Goal: Task Accomplishment & Management: Manage account settings

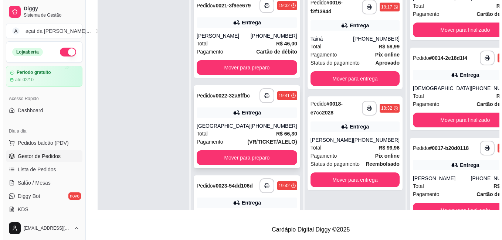
scroll to position [88, 0]
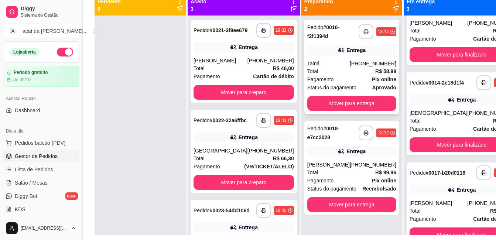
click at [311, 50] on div "Entrega" at bounding box center [351, 50] width 89 height 10
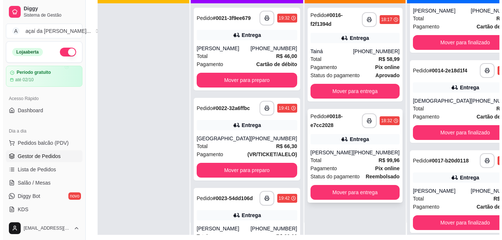
scroll to position [21, 0]
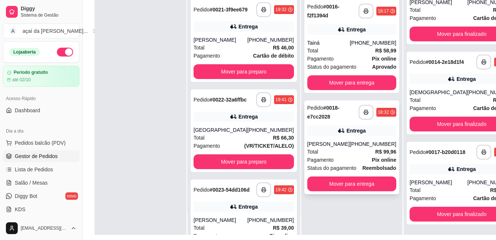
click at [345, 139] on div "**********" at bounding box center [351, 148] width 95 height 94
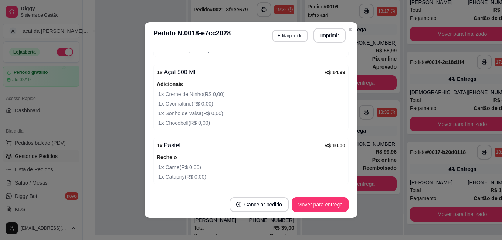
scroll to position [548, 0]
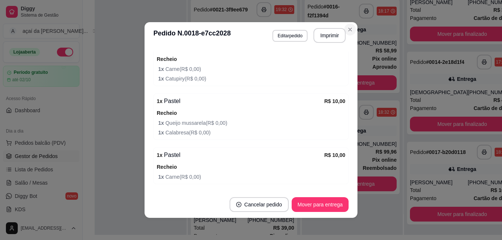
click at [350, 34] on section "**********" at bounding box center [250, 120] width 213 height 196
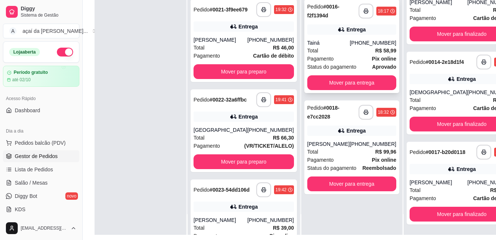
click at [342, 47] on div "Total R$ 58,99" at bounding box center [351, 51] width 89 height 8
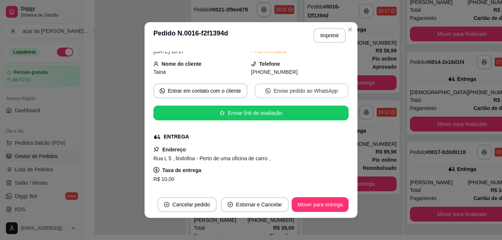
scroll to position [62, 0]
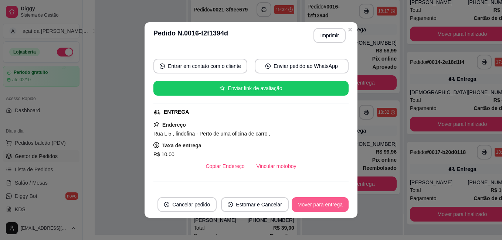
click at [327, 201] on button "Mover para entrega" at bounding box center [320, 204] width 57 height 15
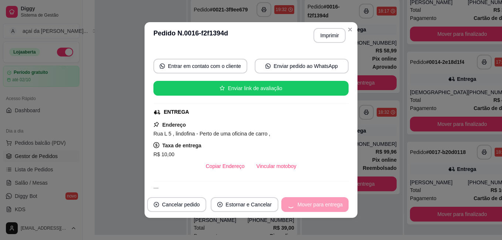
click at [326, 201] on div "Mover para entrega" at bounding box center [314, 204] width 67 height 15
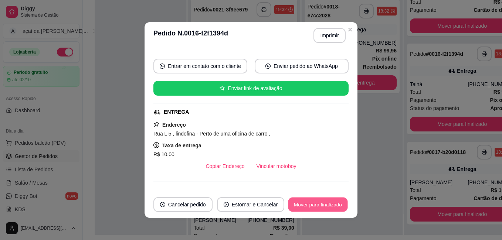
click at [324, 202] on button "Mover para finalizado" at bounding box center [317, 205] width 59 height 14
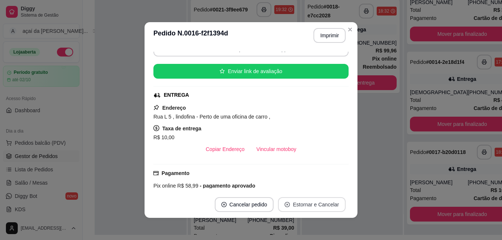
scroll to position [45, 0]
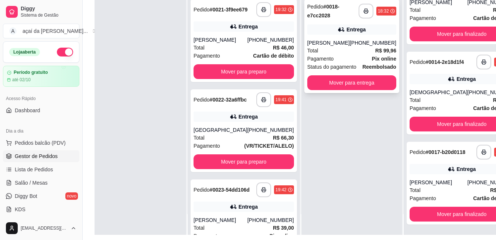
click at [350, 47] on div "[PHONE_NUMBER]" at bounding box center [373, 42] width 47 height 7
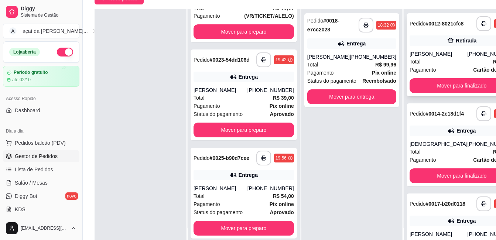
scroll to position [0, 0]
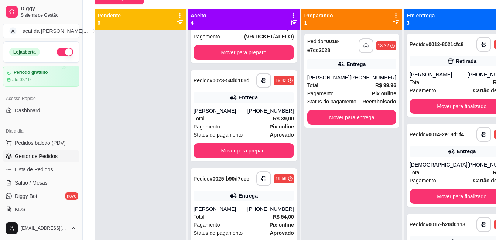
drag, startPoint x: 444, startPoint y: 82, endPoint x: 382, endPoint y: 76, distance: 62.8
click at [382, 76] on div "**********" at bounding box center [308, 129] width 426 height 240
drag, startPoint x: 145, startPoint y: 112, endPoint x: 151, endPoint y: 110, distance: 5.8
click at [146, 112] on div at bounding box center [141, 150] width 92 height 240
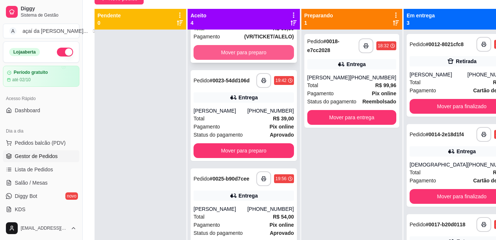
click at [253, 51] on button "Mover para preparo" at bounding box center [244, 52] width 101 height 15
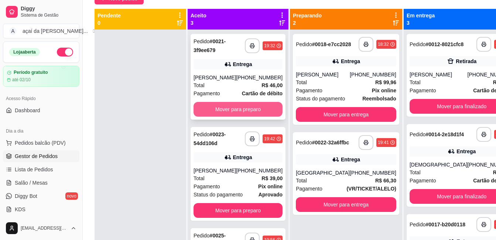
click at [244, 107] on button "Mover para preparo" at bounding box center [238, 109] width 89 height 15
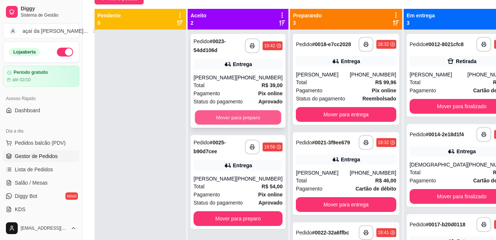
click at [243, 114] on button "Mover para preparo" at bounding box center [238, 117] width 86 height 14
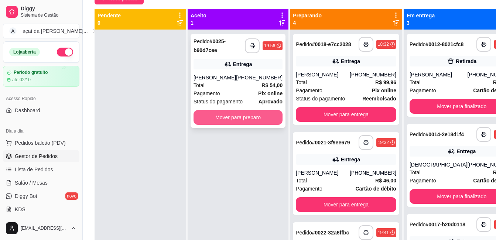
click at [246, 117] on button "Mover para preparo" at bounding box center [238, 117] width 89 height 15
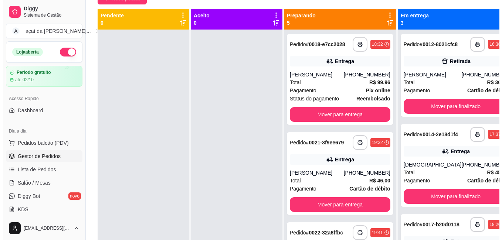
scroll to position [12, 0]
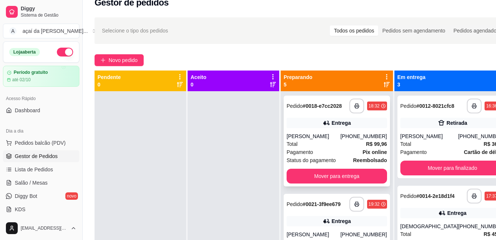
click at [320, 156] on div "Pagamento Pix online" at bounding box center [337, 152] width 101 height 8
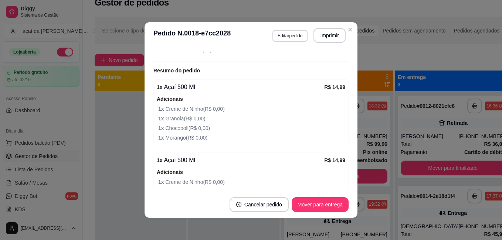
scroll to position [117, 0]
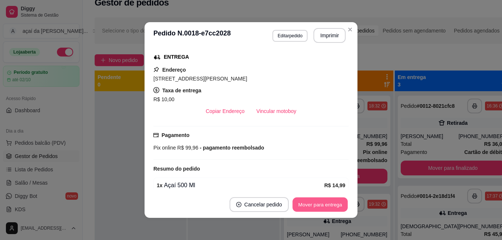
click at [320, 205] on button "Mover para entrega" at bounding box center [319, 205] width 55 height 14
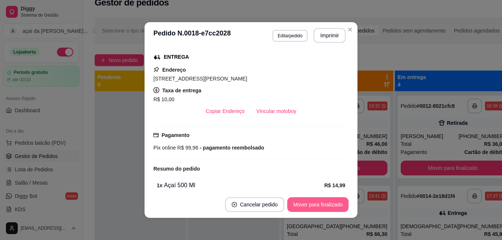
click at [320, 201] on button "Mover para finalizado" at bounding box center [317, 204] width 61 height 15
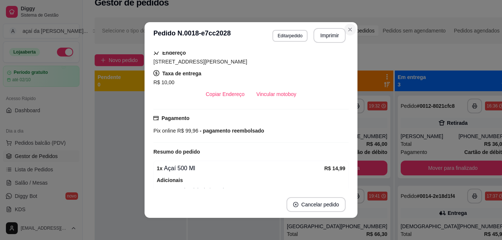
scroll to position [100, 0]
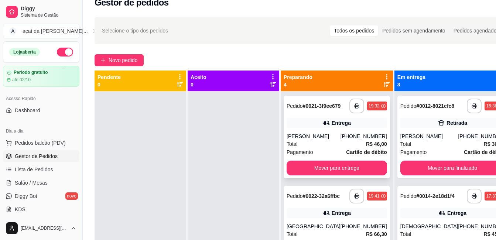
click at [329, 139] on div "[PERSON_NAME]" at bounding box center [314, 136] width 54 height 7
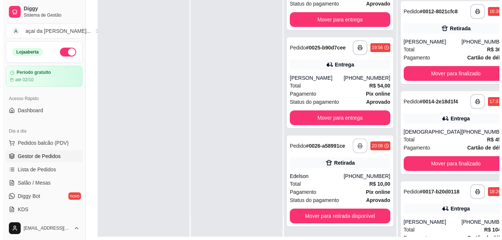
scroll to position [113, 0]
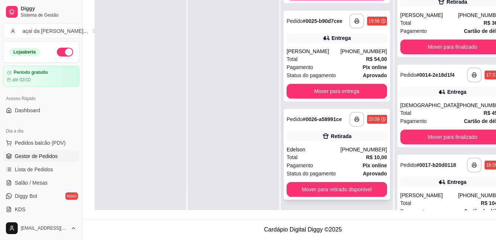
click at [302, 150] on div "Edelson" at bounding box center [314, 149] width 54 height 7
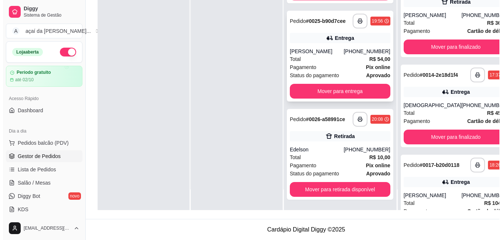
scroll to position [220, 0]
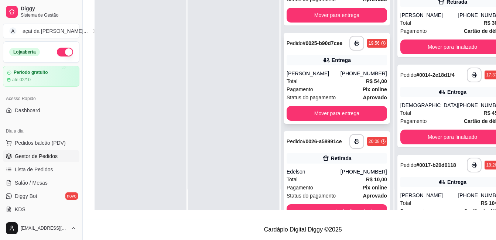
click at [317, 65] on div "Entrega" at bounding box center [337, 60] width 101 height 10
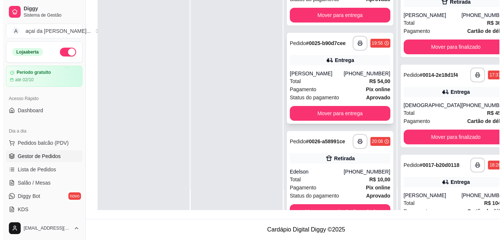
scroll to position [171, 0]
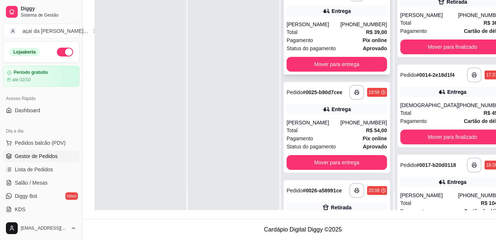
click at [316, 36] on div "Total R$ 39,00" at bounding box center [337, 32] width 101 height 8
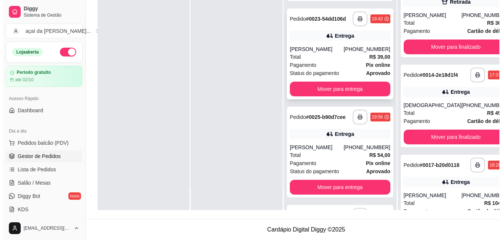
scroll to position [122, 0]
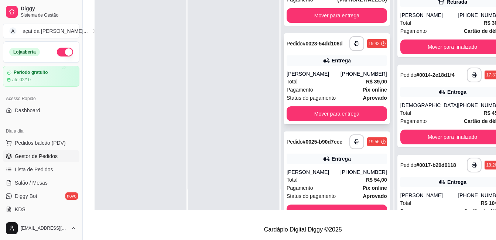
click at [316, 78] on div "[PERSON_NAME]" at bounding box center [314, 73] width 54 height 7
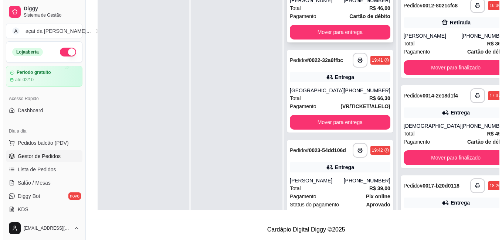
scroll to position [0, 0]
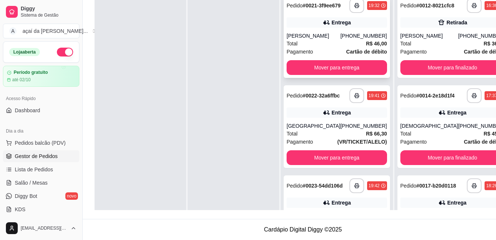
click at [313, 27] on div "Entrega" at bounding box center [337, 22] width 101 height 10
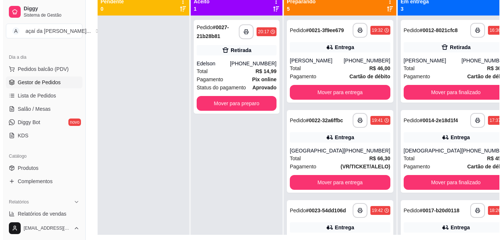
scroll to position [51, 0]
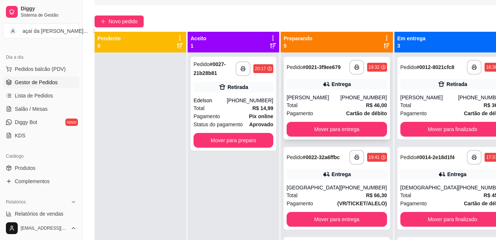
click at [330, 95] on div "**********" at bounding box center [337, 98] width 106 height 83
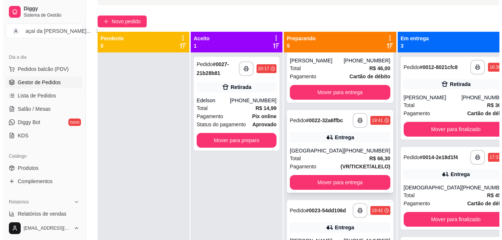
scroll to position [62, 0]
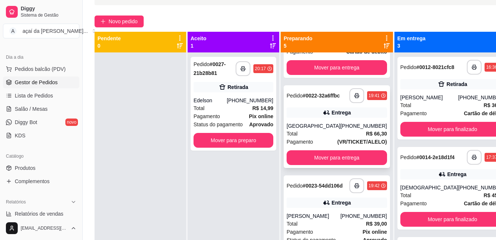
click at [318, 114] on div "Entrega" at bounding box center [337, 113] width 101 height 10
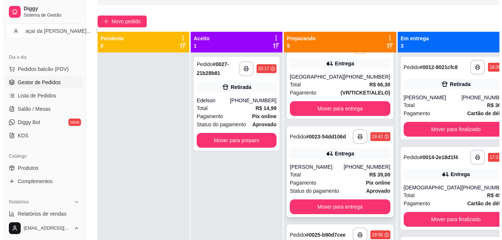
scroll to position [148, 0]
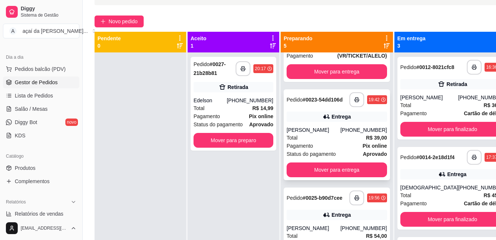
click at [311, 104] on div "Pedido # 0023-54dd106d" at bounding box center [315, 99] width 56 height 9
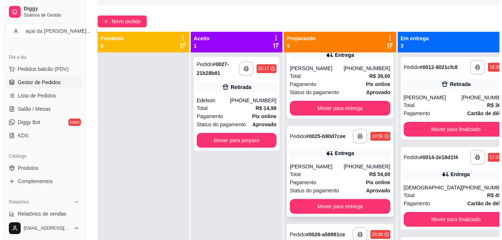
scroll to position [222, 0]
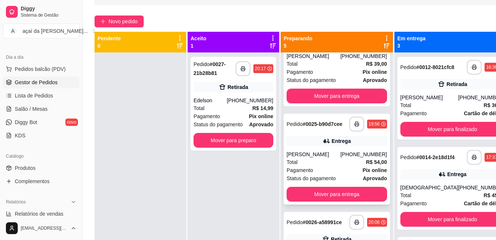
click at [305, 158] on div "[PERSON_NAME]" at bounding box center [314, 154] width 54 height 7
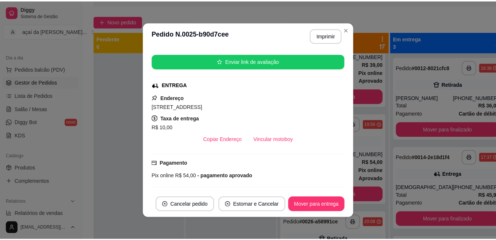
scroll to position [76, 0]
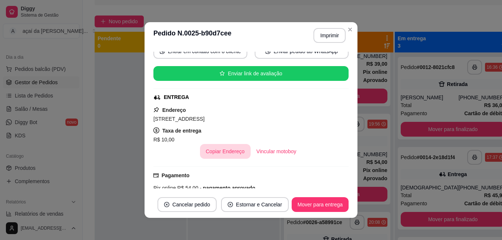
click at [205, 150] on button "Copiar Endereço" at bounding box center [225, 151] width 51 height 15
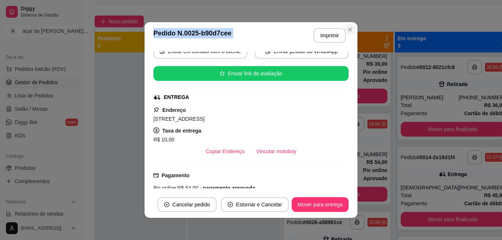
click at [352, 29] on section "**********" at bounding box center [250, 120] width 213 height 196
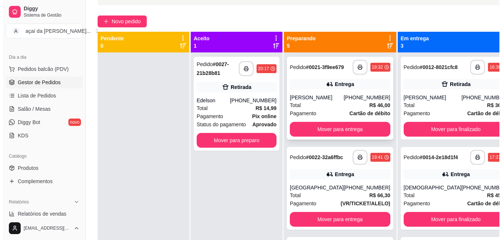
scroll to position [27, 0]
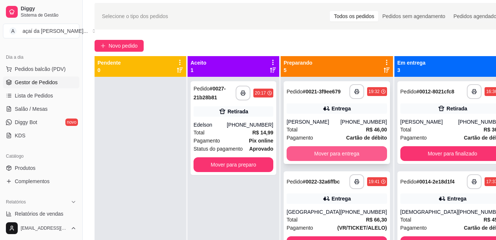
click at [335, 155] on button "Mover para entrega" at bounding box center [337, 153] width 101 height 15
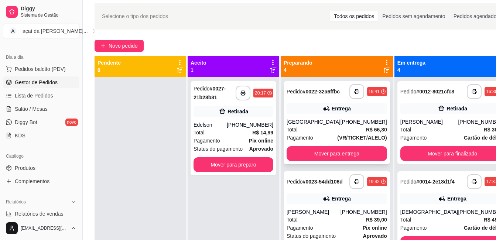
click at [328, 133] on div "Total R$ 66,30" at bounding box center [337, 130] width 101 height 8
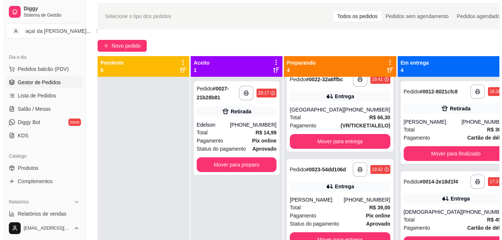
scroll to position [37, 0]
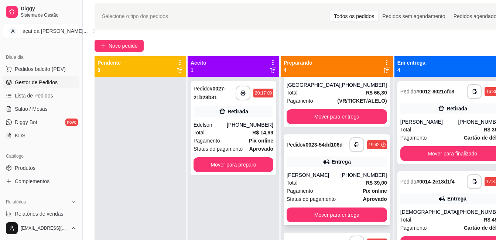
click at [327, 187] on div "Total R$ 39,00" at bounding box center [337, 183] width 101 height 8
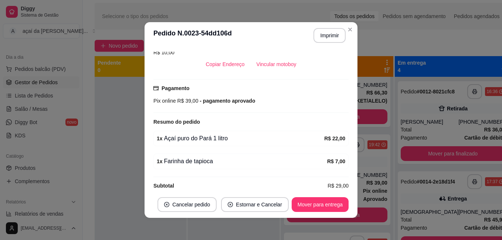
scroll to position [173, 0]
click at [222, 140] on div "feito há 45 minutos Horário do pedido [DATE] 19:42 Status do pedido PREPARANDO …" at bounding box center [250, 120] width 195 height 137
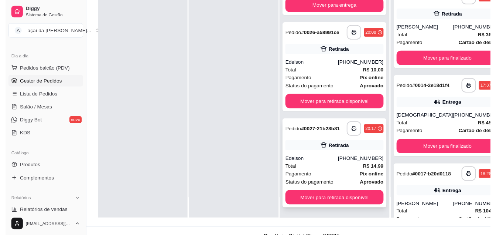
scroll to position [113, 0]
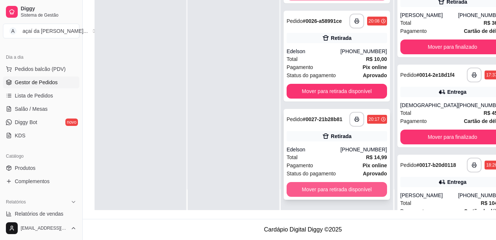
click at [336, 184] on button "Mover para retirada disponível" at bounding box center [337, 189] width 101 height 15
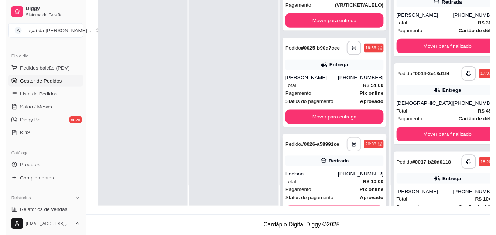
scroll to position [63, 0]
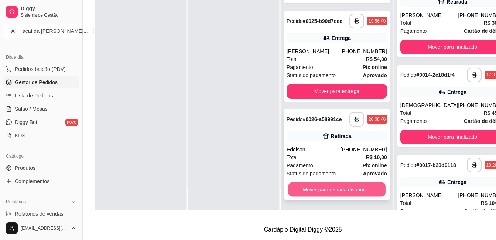
click at [323, 195] on button "Mover para retirada disponível" at bounding box center [337, 190] width 98 height 14
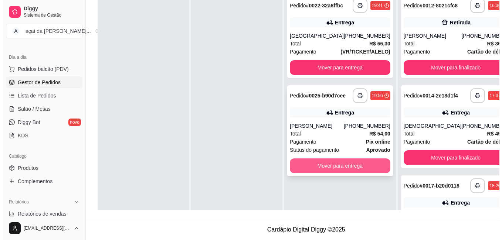
scroll to position [101, 0]
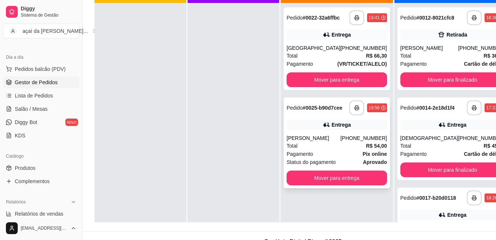
click at [321, 158] on div "Pagamento Pix online" at bounding box center [337, 154] width 101 height 8
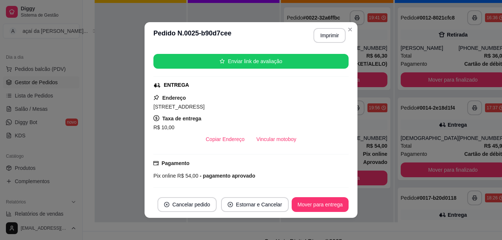
scroll to position [64, 0]
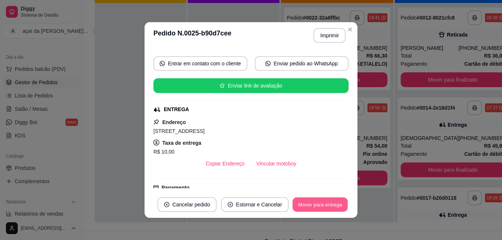
click at [323, 198] on button "Mover para entrega" at bounding box center [319, 205] width 55 height 14
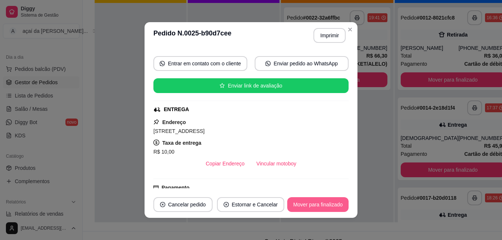
click at [317, 206] on button "Mover para finalizado" at bounding box center [317, 204] width 61 height 15
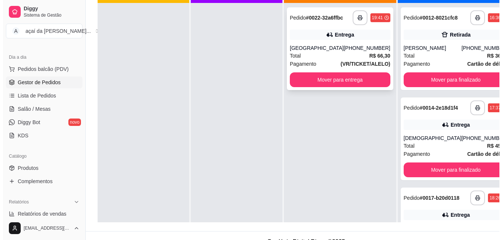
scroll to position [88, 0]
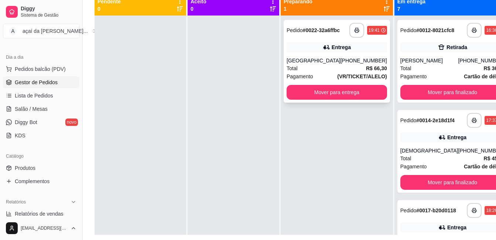
click at [334, 52] on div "Entrega" at bounding box center [337, 47] width 101 height 10
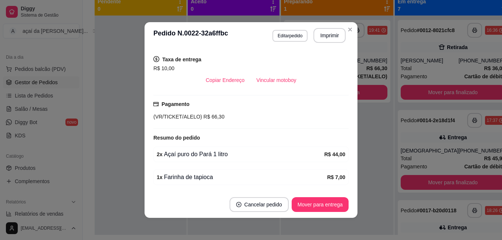
scroll to position [173, 0]
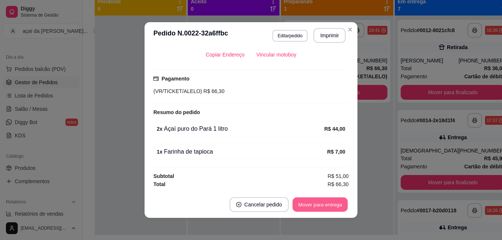
click at [321, 204] on button "Mover para entrega" at bounding box center [319, 205] width 55 height 14
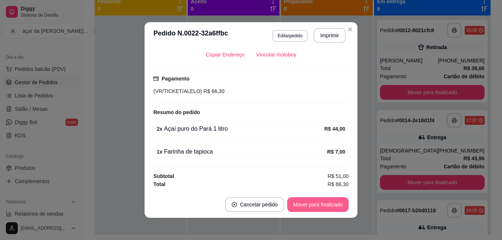
click at [309, 204] on button "Mover para finalizado" at bounding box center [317, 204] width 61 height 15
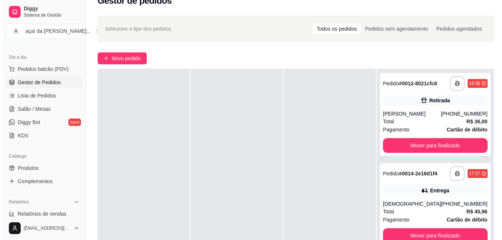
scroll to position [51, 0]
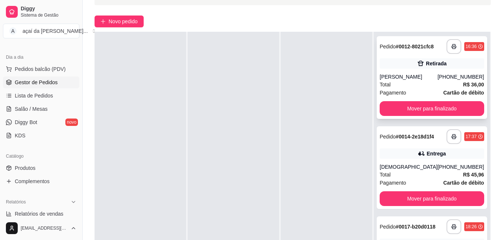
click at [405, 69] on div "Retirada" at bounding box center [432, 63] width 105 height 10
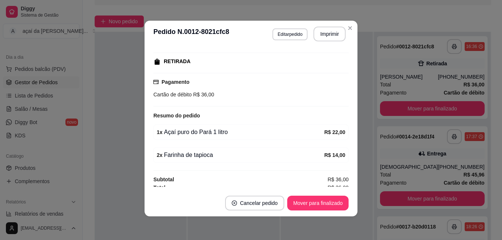
scroll to position [116, 0]
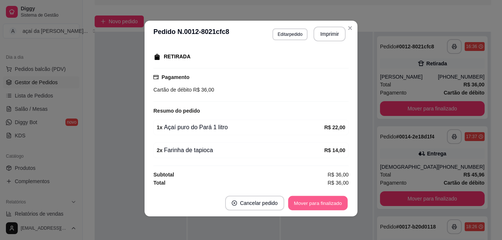
click at [329, 204] on button "Mover para finalizado" at bounding box center [317, 203] width 59 height 14
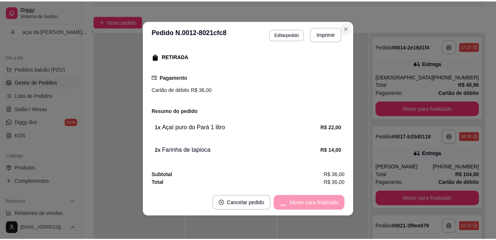
scroll to position [99, 0]
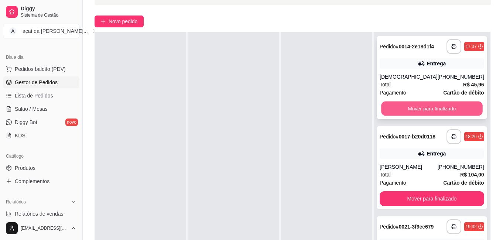
click at [415, 109] on button "Mover para finalizado" at bounding box center [431, 109] width 101 height 14
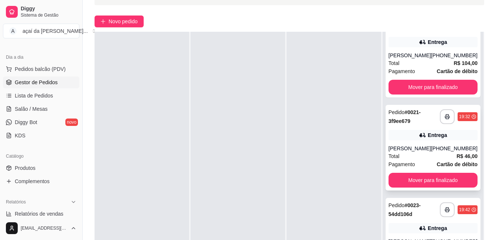
scroll to position [37, 0]
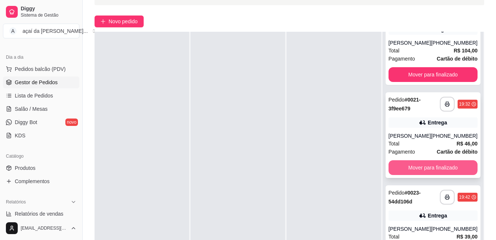
click at [412, 166] on button "Mover para finalizado" at bounding box center [433, 167] width 89 height 15
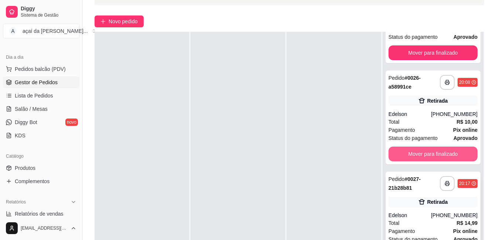
scroll to position [164, 0]
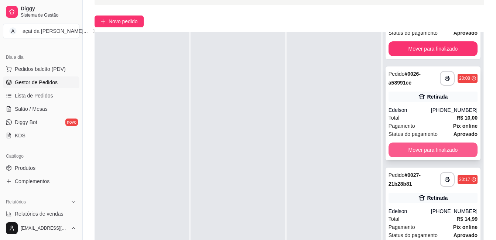
click at [417, 148] on button "Mover para finalizado" at bounding box center [433, 150] width 89 height 15
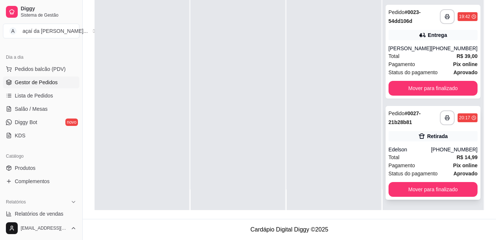
scroll to position [63, 0]
click at [411, 187] on button "Mover para finalizado" at bounding box center [433, 189] width 89 height 15
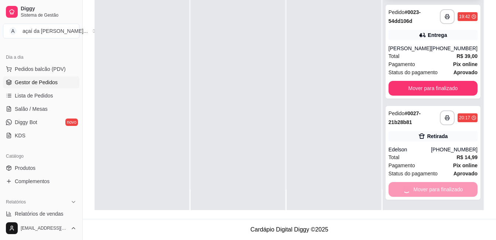
scroll to position [0, 0]
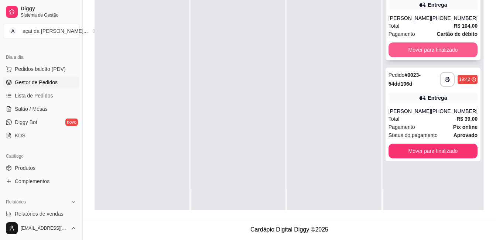
click at [420, 47] on button "Mover para finalizado" at bounding box center [433, 49] width 89 height 15
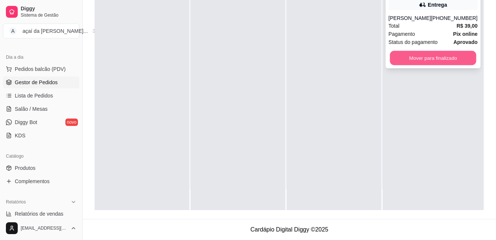
click at [421, 65] on button "Mover para finalizado" at bounding box center [433, 58] width 86 height 14
